Goal: Task Accomplishment & Management: Manage account settings

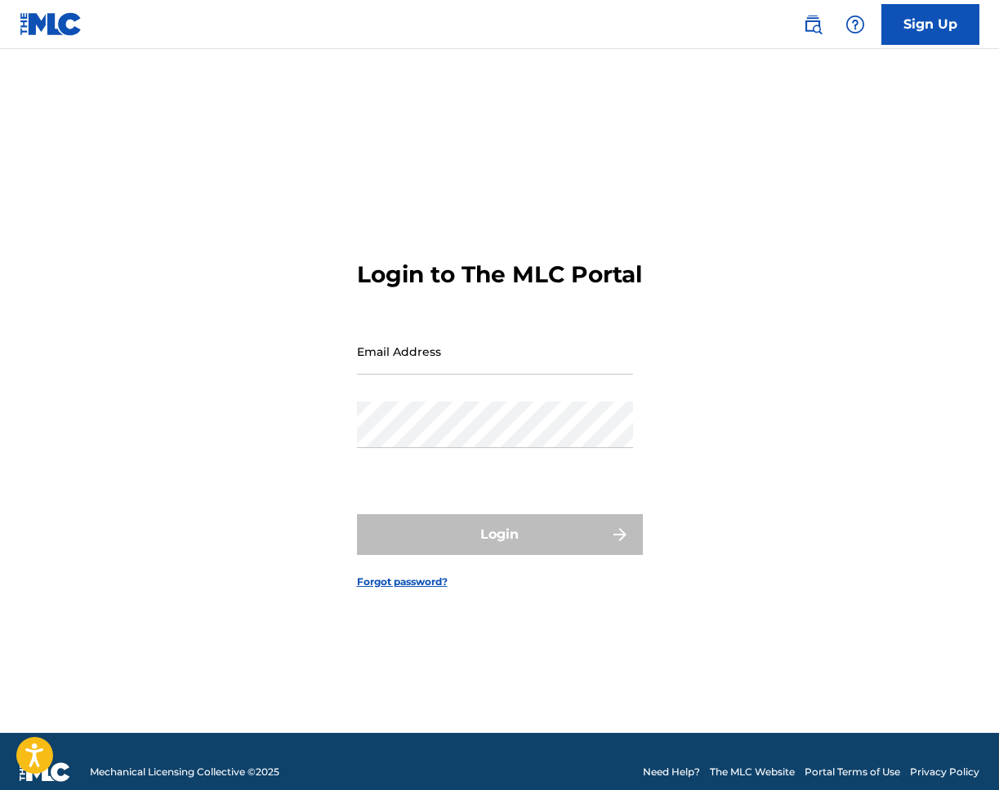
click at [423, 345] on input "Email Address" at bounding box center [495, 351] width 276 height 47
type input "[EMAIL_ADDRESS][DOMAIN_NAME]"
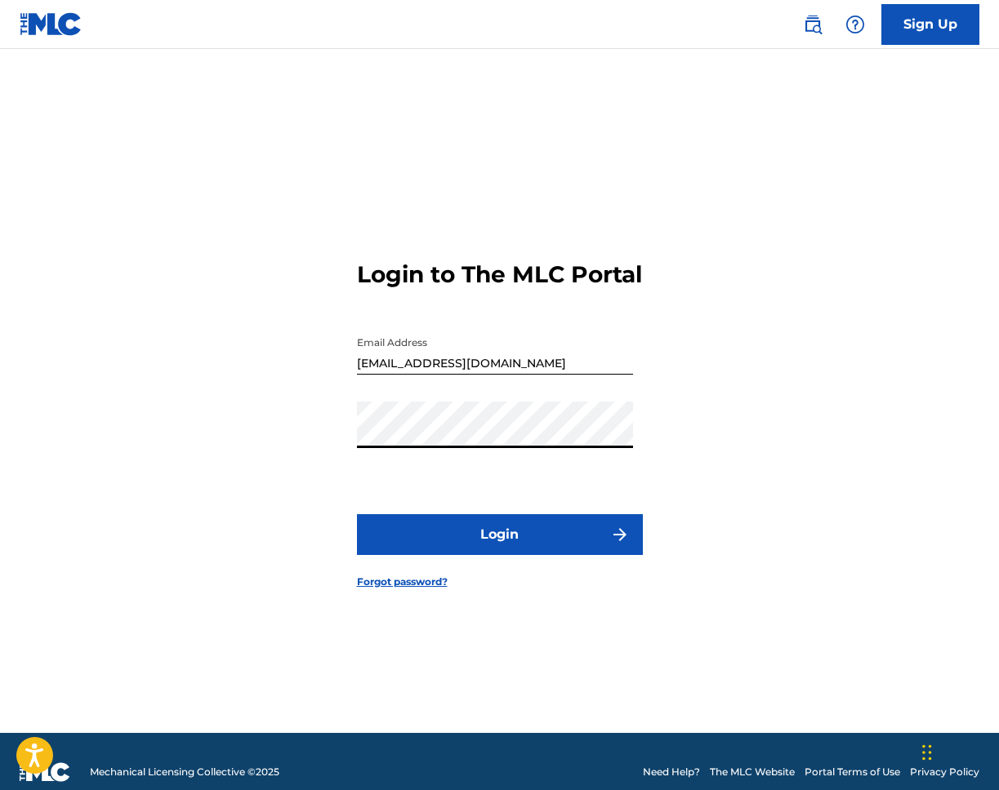
click at [478, 530] on button "Login" at bounding box center [500, 534] width 286 height 41
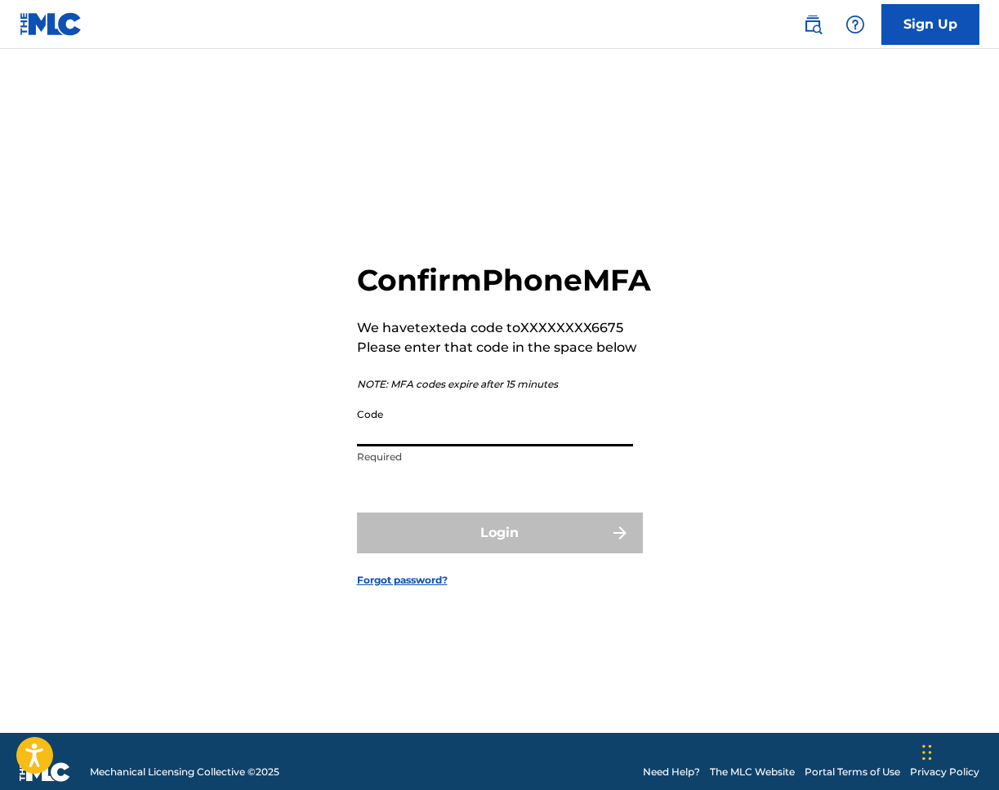
click at [552, 430] on input "Code" at bounding box center [495, 423] width 276 height 47
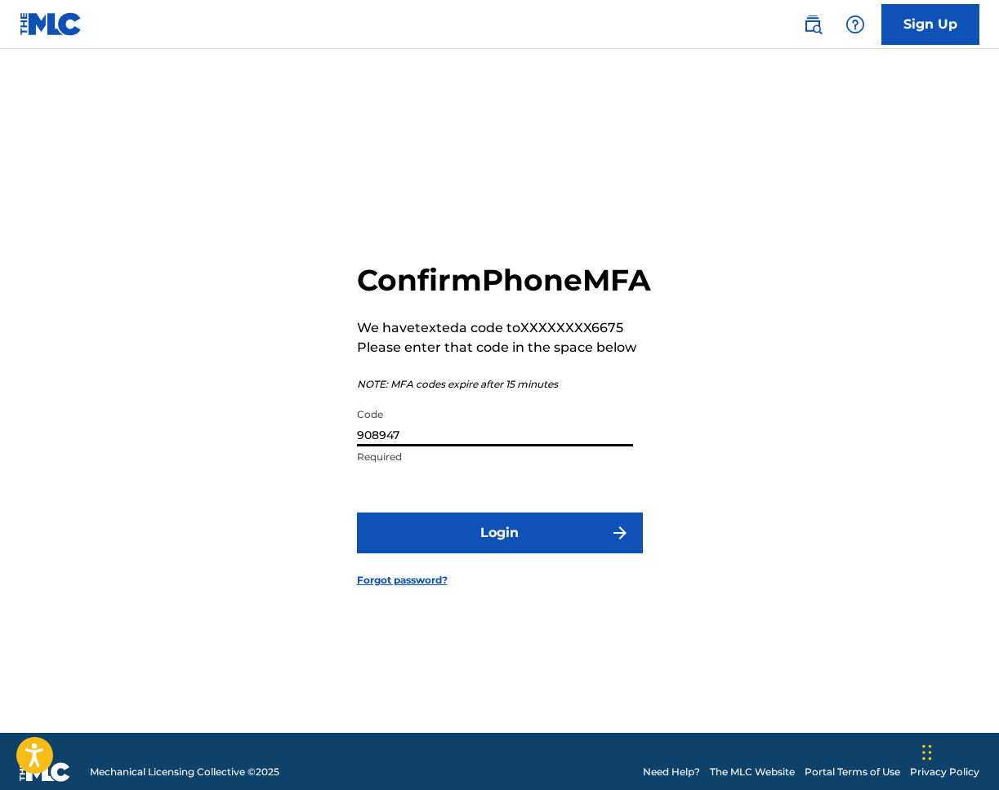
type input "908947"
click at [357, 513] on button "Login" at bounding box center [500, 533] width 286 height 41
